Goal: Contribute content

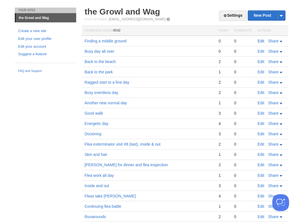
click at [262, 39] on link "Edit" at bounding box center [261, 41] width 7 height 4
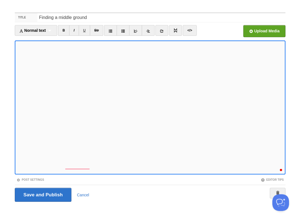
scroll to position [33, 0]
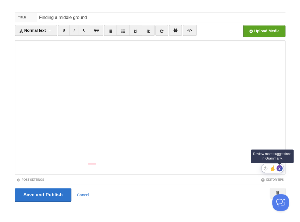
click at [280, 169] on div "2" at bounding box center [280, 168] width 6 height 6
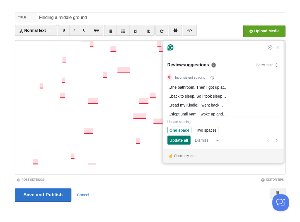
click at [180, 132] on span "One space" at bounding box center [180, 130] width 20 height 6
click at [181, 131] on span "One space" at bounding box center [180, 130] width 20 height 6
click at [183, 141] on span "Update all" at bounding box center [179, 140] width 19 height 6
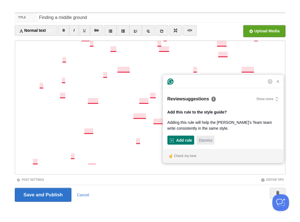
click at [204, 141] on span "Dismiss" at bounding box center [206, 140] width 14 height 6
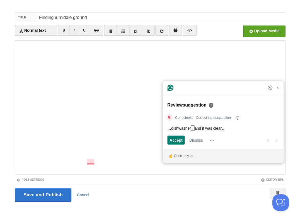
scroll to position [33, 0]
click at [172, 142] on span "Accept" at bounding box center [176, 140] width 13 height 6
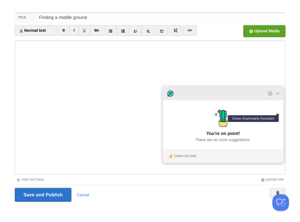
click at [279, 96] on icon "Close Grammarly Assistant" at bounding box center [278, 93] width 4 height 4
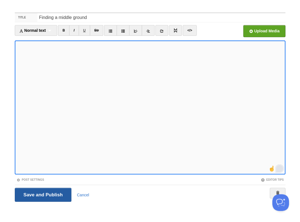
click at [42, 194] on input "Save and Publish" at bounding box center [43, 195] width 57 height 14
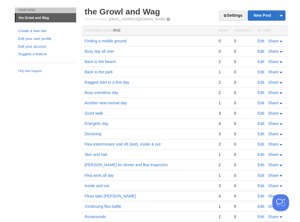
click at [262, 50] on link "Edit" at bounding box center [261, 51] width 7 height 4
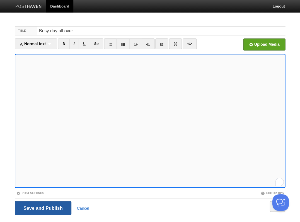
click at [53, 209] on input "Save and Publish" at bounding box center [43, 208] width 57 height 14
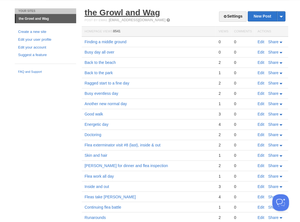
click at [108, 16] on link "the Growl and Wag" at bounding box center [123, 12] width 76 height 9
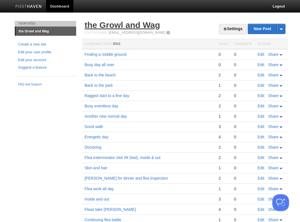
click at [114, 26] on link "the Growl and Wag" at bounding box center [123, 24] width 76 height 9
